Goal: Task Accomplishment & Management: Complete application form

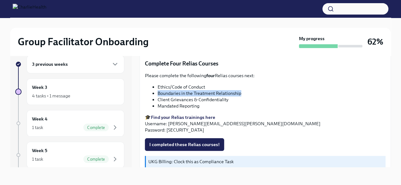
scroll to position [276, 0]
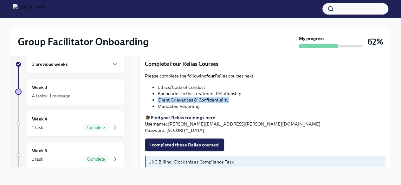
drag, startPoint x: 230, startPoint y: 98, endPoint x: 159, endPoint y: 97, distance: 70.9
click at [159, 97] on li "Client Grievances & Confidentiality" at bounding box center [271, 100] width 228 height 6
drag, startPoint x: 158, startPoint y: 96, endPoint x: 233, endPoint y: 96, distance: 75.1
click at [233, 97] on li "Client Grievances & Confidentiality" at bounding box center [271, 100] width 228 height 6
copy li "Client Grievances & Confidentiality"
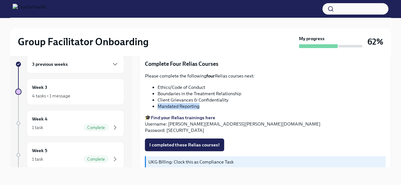
drag, startPoint x: 201, startPoint y: 104, endPoint x: 155, endPoint y: 104, distance: 45.3
click at [155, 104] on ul "Ethics/Code of Conduct Boundaries in the Treatment Relationship Client Grievanc…" at bounding box center [265, 96] width 240 height 25
copy li "Mandated Reporting"
click at [182, 143] on span "I completed these Relias courses!" at bounding box center [184, 145] width 70 height 6
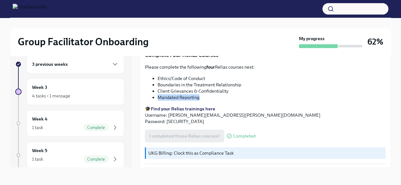
scroll to position [285, 0]
click at [200, 106] on strong "Find your Relias trainings here" at bounding box center [183, 109] width 64 height 6
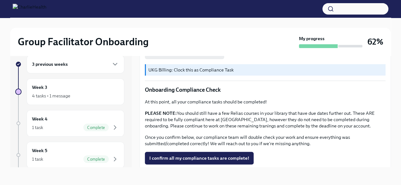
scroll to position [393, 0]
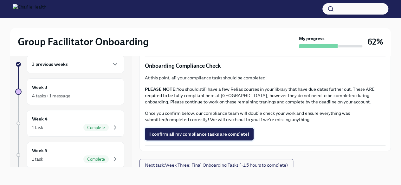
click at [236, 133] on span "I confirm all my compliance tasks are complete!" at bounding box center [199, 134] width 100 height 6
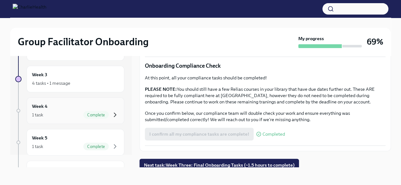
scroll to position [0, 0]
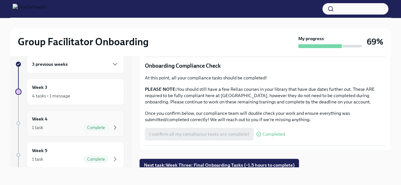
click at [71, 119] on div "Week 4 1 task Complete" at bounding box center [75, 124] width 87 height 16
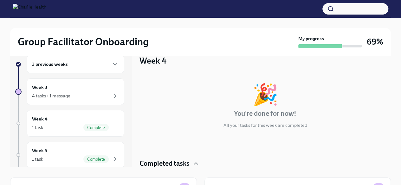
scroll to position [27, 0]
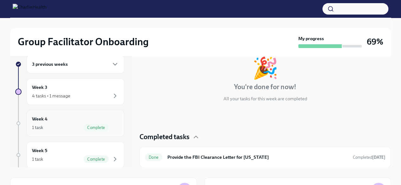
click at [62, 121] on div "Week 4 1 task Complete" at bounding box center [75, 124] width 87 height 16
click at [99, 124] on div "Complete" at bounding box center [95, 128] width 25 height 8
click at [72, 154] on div "Week 5 1 task Complete" at bounding box center [75, 155] width 87 height 16
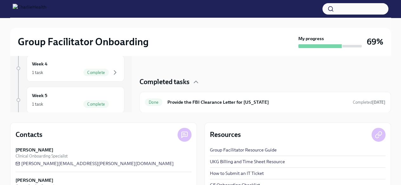
scroll to position [69, 0]
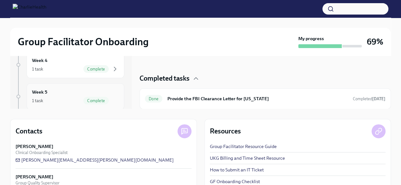
click at [76, 101] on div "1 task Complete" at bounding box center [75, 101] width 87 height 8
click at [81, 74] on div "Week 4 1 task Complete" at bounding box center [76, 65] width 98 height 27
click at [78, 107] on div "Week 5 1 task Complete" at bounding box center [76, 96] width 98 height 27
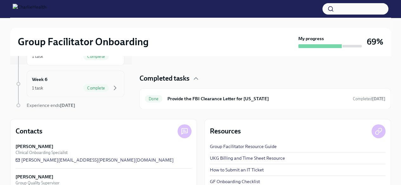
click at [77, 85] on div "1 task Complete" at bounding box center [75, 88] width 87 height 8
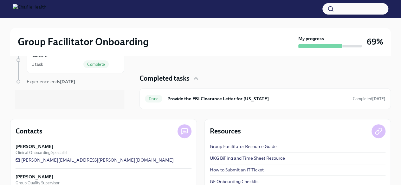
click at [75, 81] on strong "[DATE]" at bounding box center [67, 82] width 15 height 6
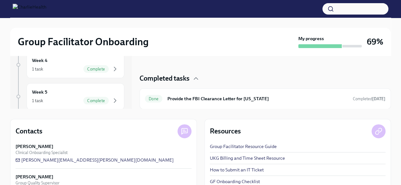
scroll to position [0, 0]
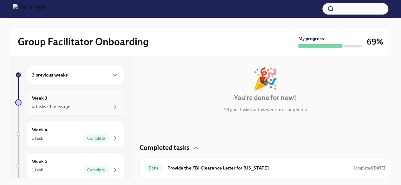
click at [66, 101] on div "Week 3 4 tasks • 1 message" at bounding box center [75, 103] width 87 height 16
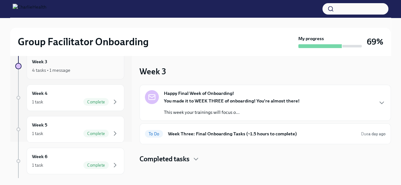
scroll to position [44, 0]
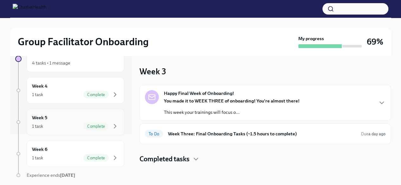
click at [73, 123] on div "1 task Complete" at bounding box center [75, 127] width 87 height 8
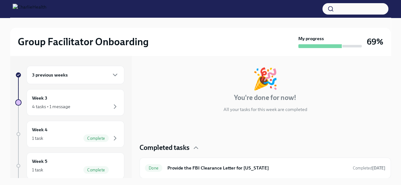
click at [84, 119] on div "3 previous weeks Week 3 4 tasks • 1 message Week 4 1 task Complete Week 5 1 tas…" at bounding box center [69, 157] width 109 height 182
click at [63, 91] on div "Week 3 4 tasks • 1 message" at bounding box center [76, 102] width 98 height 27
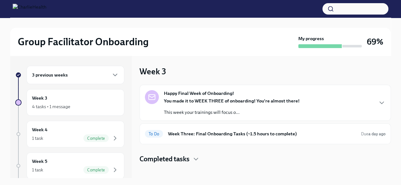
click at [176, 101] on strong "You made it to WEEK THREE of onboarding! You're almost there!" at bounding box center [232, 101] width 136 height 6
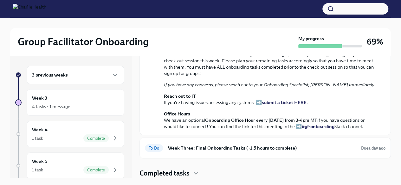
scroll to position [222, 0]
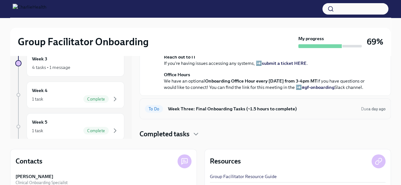
click at [265, 108] on h6 "Week Three: Final Onboarding Tasks (~1.5 hours to complete)" at bounding box center [262, 108] width 188 height 7
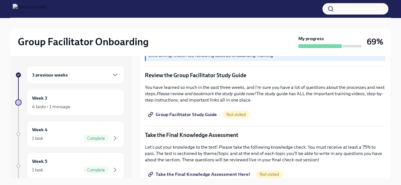
scroll to position [265, 0]
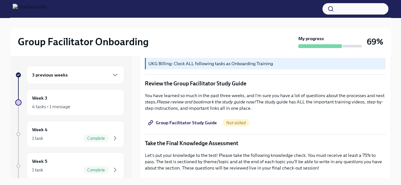
click at [202, 120] on span "Group Facilitator Study Guide" at bounding box center [182, 123] width 67 height 6
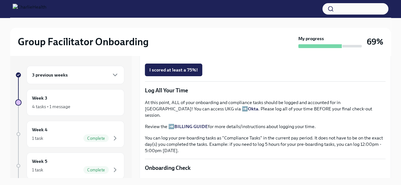
scroll to position [402, 0]
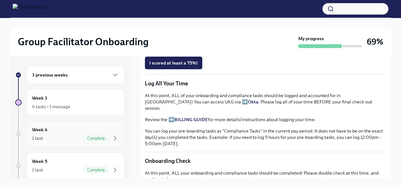
click at [54, 135] on div "1 task Complete" at bounding box center [75, 139] width 87 height 8
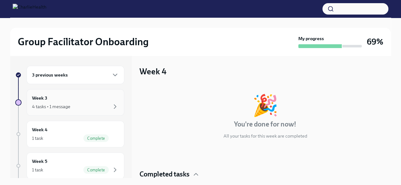
drag, startPoint x: 76, startPoint y: 128, endPoint x: 58, endPoint y: 111, distance: 25.1
click at [58, 111] on div "Week 3 4 tasks • 1 message" at bounding box center [76, 102] width 98 height 27
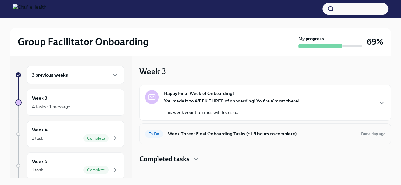
click at [231, 129] on div "To Do Week Three: Final Onboarding Tasks (~1.5 hours to complete) Due a day ago" at bounding box center [265, 134] width 240 height 10
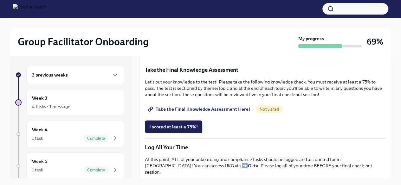
scroll to position [337, 0]
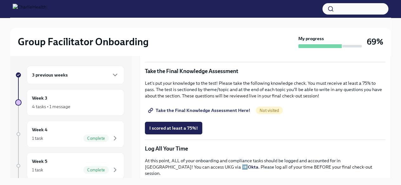
click at [199, 107] on span "Take the Final Knowledge Assessment Here!" at bounding box center [199, 110] width 101 height 6
click at [77, 93] on div "Week 3 4 tasks • 1 message" at bounding box center [76, 102] width 98 height 27
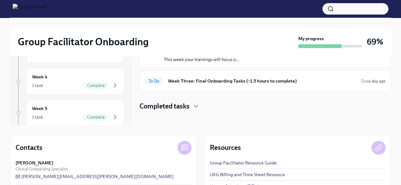
scroll to position [53, 0]
click at [191, 105] on div "Completed tasks" at bounding box center [264, 105] width 251 height 9
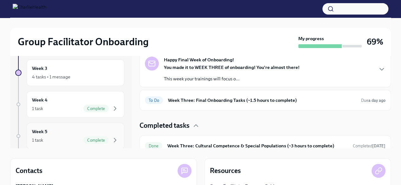
scroll to position [1, 0]
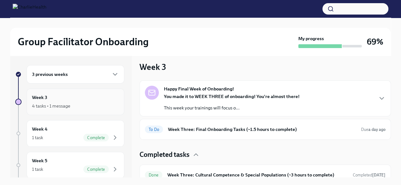
click at [82, 104] on div "4 tasks • 1 message" at bounding box center [75, 106] width 87 height 8
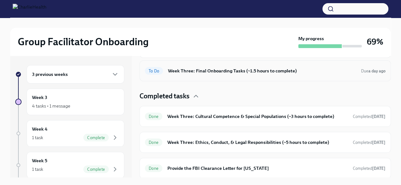
click at [215, 62] on div "To Do Week Three: Final Onboarding Tasks (~1.5 hours to complete) Due a day ago" at bounding box center [264, 70] width 251 height 21
click at [216, 68] on h6 "Week Three: Final Onboarding Tasks (~1.5 hours to complete)" at bounding box center [262, 70] width 188 height 7
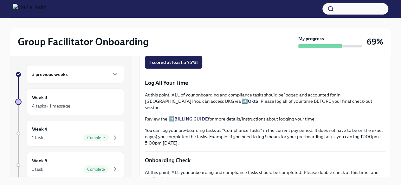
scroll to position [390, 0]
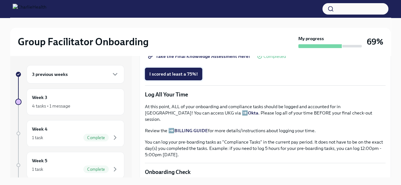
click at [182, 71] on span "I scored at least a 75%!" at bounding box center [173, 74] width 48 height 6
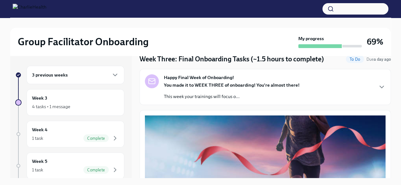
scroll to position [0, 0]
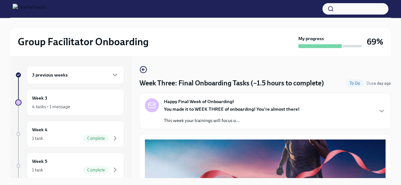
click at [59, 79] on div "3 previous weeks" at bounding box center [75, 75] width 87 height 8
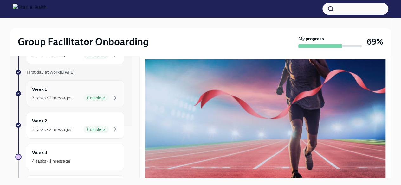
scroll to position [52, 0]
click at [67, 119] on div "Week 2 3 tasks • 2 messages Complete" at bounding box center [75, 126] width 87 height 16
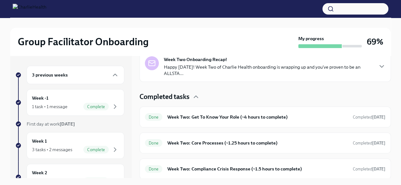
scroll to position [155, 0]
click at [201, 146] on div "Done Week Two: Core Processes (~1.25 hours to complete) Completed [DATE]" at bounding box center [265, 143] width 240 height 10
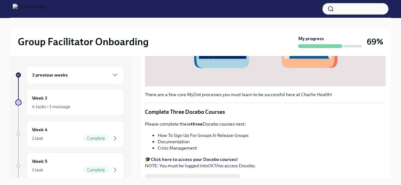
scroll to position [228, 0]
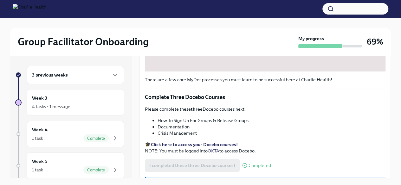
click at [203, 142] on strong "Click here to access your Docebo courses!" at bounding box center [194, 145] width 87 height 6
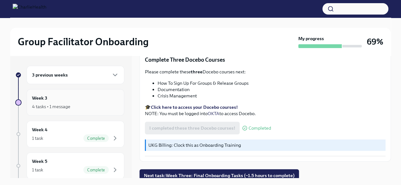
click at [75, 115] on div "Week 3 4 tasks • 1 message" at bounding box center [76, 102] width 98 height 27
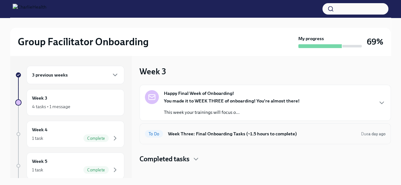
click at [205, 136] on h6 "Week Three: Final Onboarding Tasks (~1.5 hours to complete)" at bounding box center [262, 133] width 188 height 7
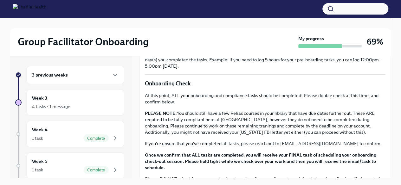
scroll to position [515, 0]
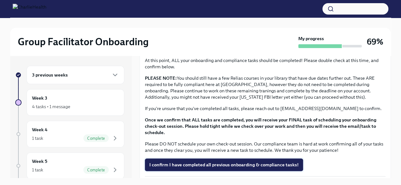
click at [196, 163] on span "I confirm I have completed all previous onboarding & compliance tasks!" at bounding box center [223, 165] width 149 height 6
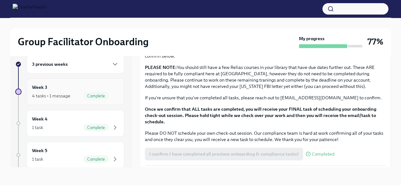
scroll to position [0, 0]
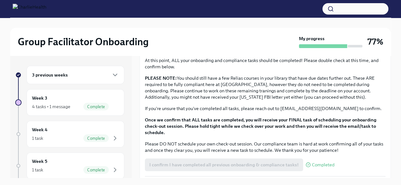
click at [92, 75] on div "3 previous weeks" at bounding box center [75, 75] width 87 height 8
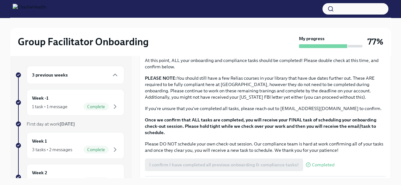
click at [100, 69] on div "3 previous weeks" at bounding box center [76, 75] width 98 height 18
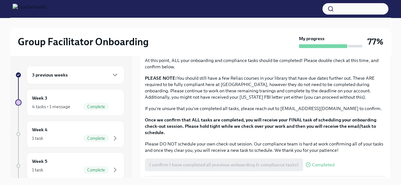
click at [100, 69] on div "3 previous weeks" at bounding box center [76, 75] width 98 height 18
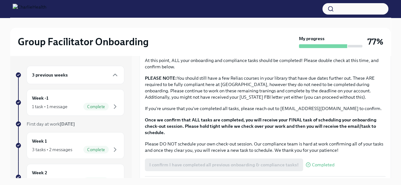
click at [100, 69] on div "3 previous weeks" at bounding box center [76, 75] width 98 height 18
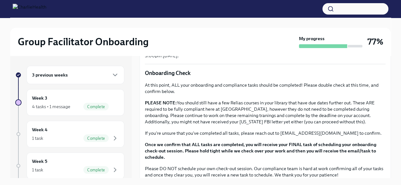
scroll to position [515, 0]
